Goal: Check status: Check status

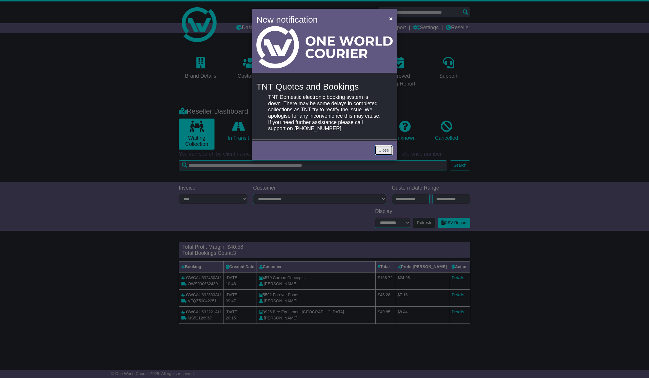
click at [385, 149] on link "Close" at bounding box center [383, 150] width 18 height 10
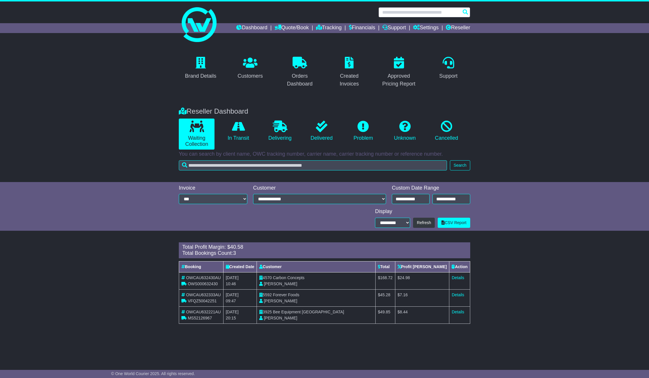
click at [422, 11] on input "text" at bounding box center [424, 12] width 92 height 10
paste input "**********"
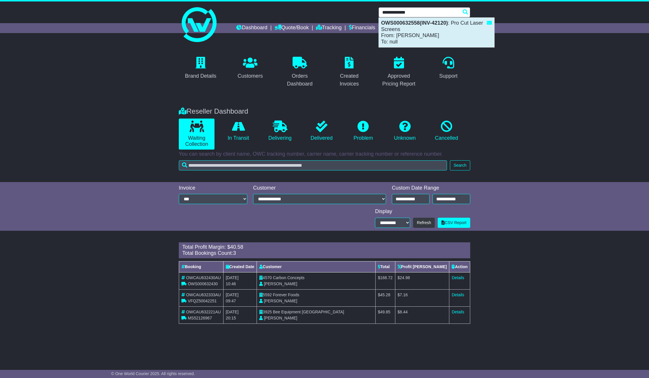
click at [396, 37] on div "OWS000632558(INV-42120) : Pro Cut Laser Screens From: Alfred Petro To: null" at bounding box center [436, 33] width 115 height 30
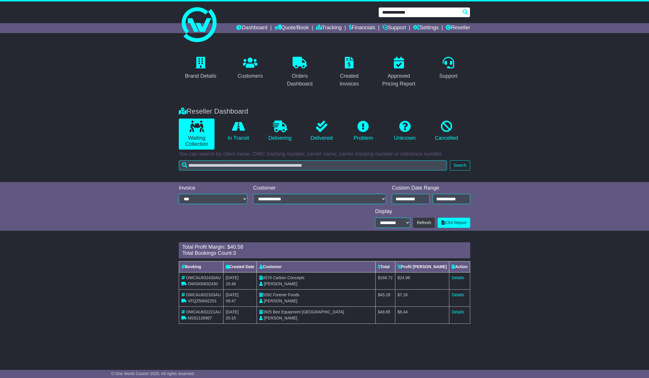
type input "**********"
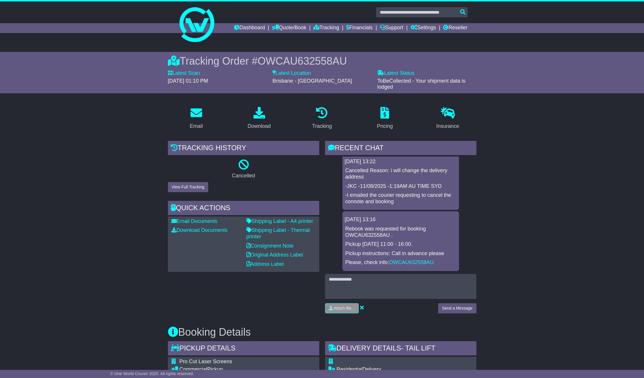
drag, startPoint x: 126, startPoint y: 181, endPoint x: 128, endPoint y: 178, distance: 3.7
click at [462, 27] on link "Reseller" at bounding box center [455, 28] width 24 height 10
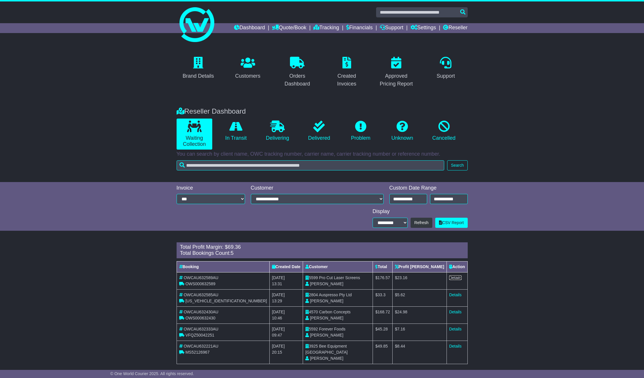
click at [452, 278] on link "Details" at bounding box center [455, 278] width 12 height 5
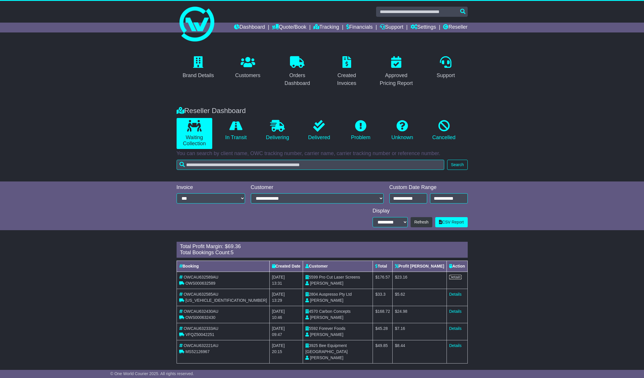
click at [454, 277] on link "Details" at bounding box center [455, 277] width 12 height 5
drag, startPoint x: 64, startPoint y: 60, endPoint x: 90, endPoint y: 60, distance: 26.4
click at [75, 61] on div "Brand Details Customers Orders Dashboard Created Invoices Approved Pricing Repo…" at bounding box center [322, 72] width 644 height 58
click at [458, 24] on link "Reseller" at bounding box center [455, 28] width 24 height 10
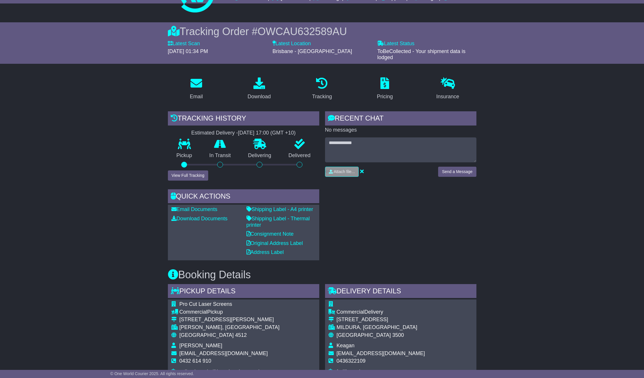
scroll to position [87, 0]
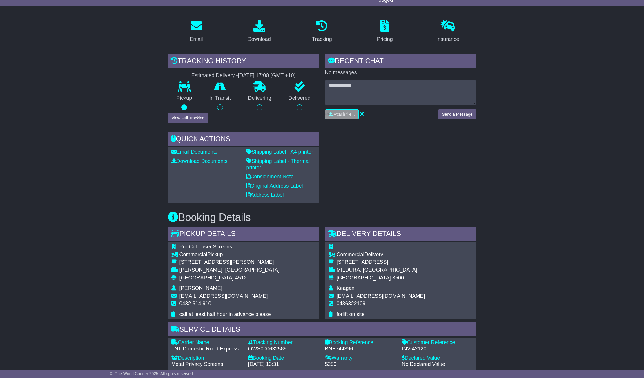
click at [106, 57] on div "Email Download Tracking Pricing Insurance" at bounding box center [322, 312] width 644 height 594
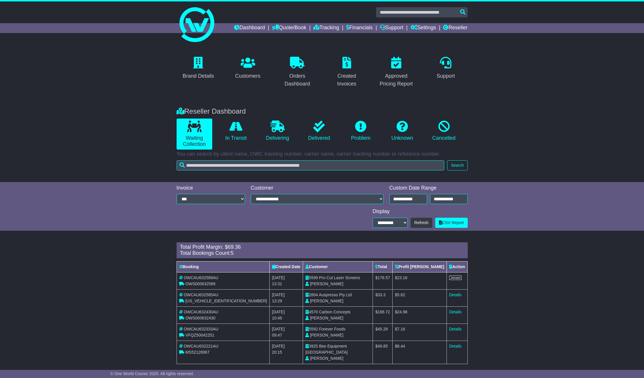
click at [453, 277] on link "Details" at bounding box center [455, 278] width 12 height 5
drag, startPoint x: 146, startPoint y: 57, endPoint x: 143, endPoint y: 55, distance: 3.7
click at [144, 56] on div "Brand Details Customers Orders Dashboard Created Invoices Approved Pricing Repo…" at bounding box center [322, 72] width 644 height 58
